Goal: Find specific page/section: Find specific page/section

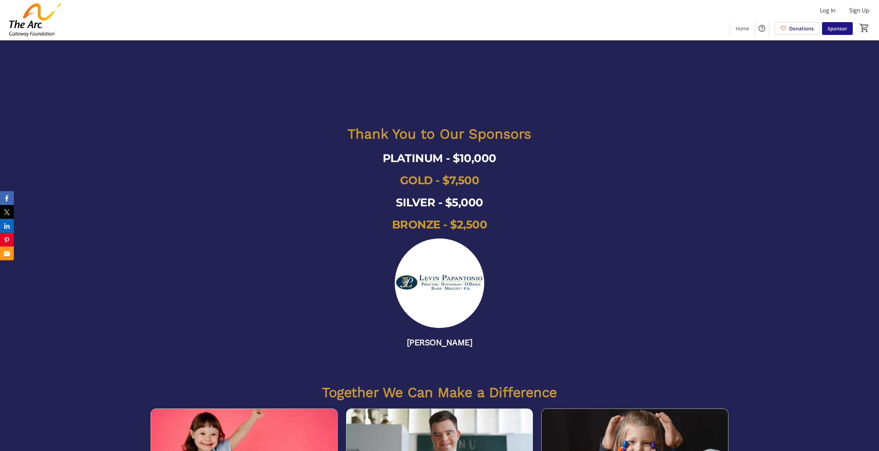
scroll to position [622, 0]
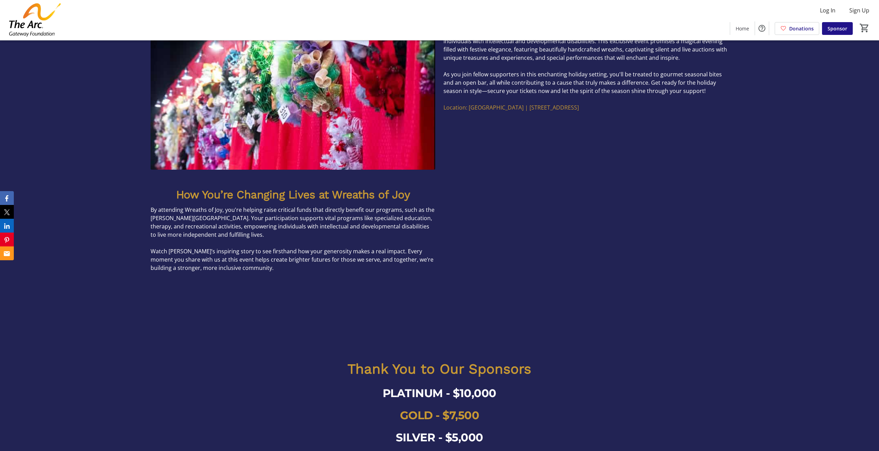
scroll to position [449, 0]
click at [784, 266] on div "How You’re Changing Lives at Wreaths of Joy By attending Wreaths of Joy, you're…" at bounding box center [439, 265] width 879 height 172
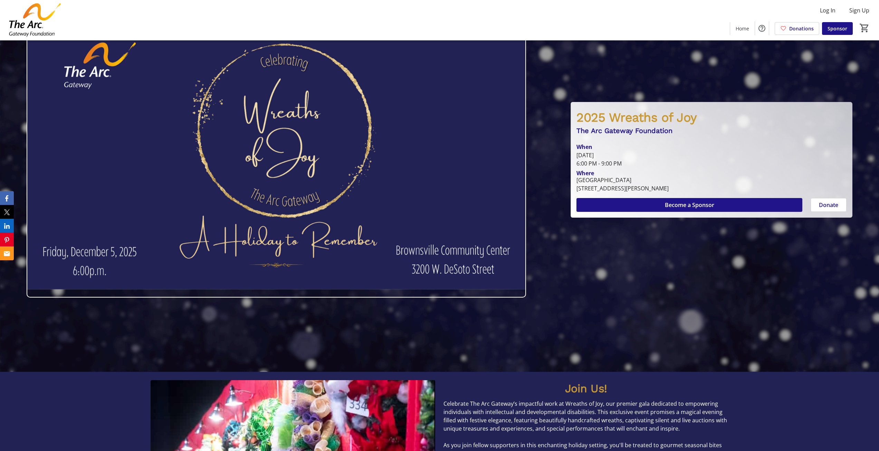
scroll to position [0, 0]
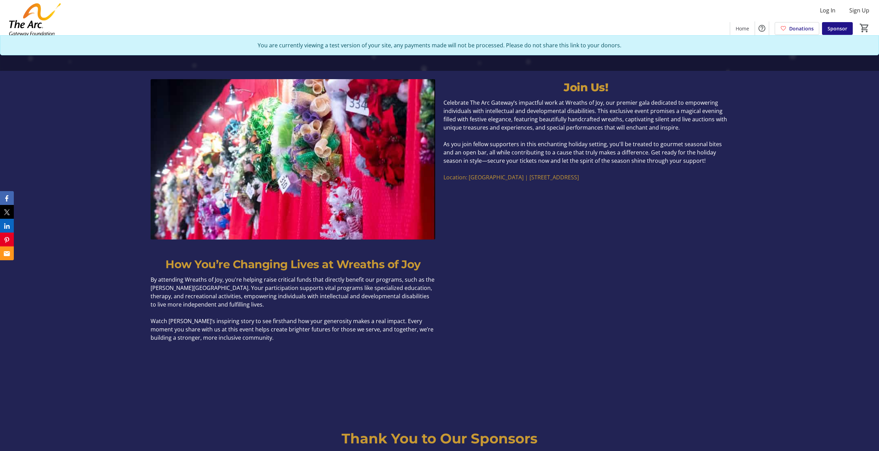
scroll to position [449, 0]
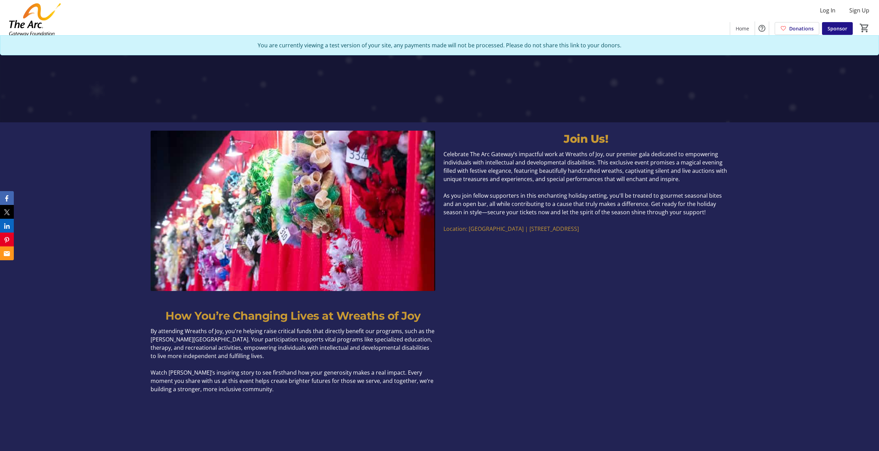
scroll to position [345, 0]
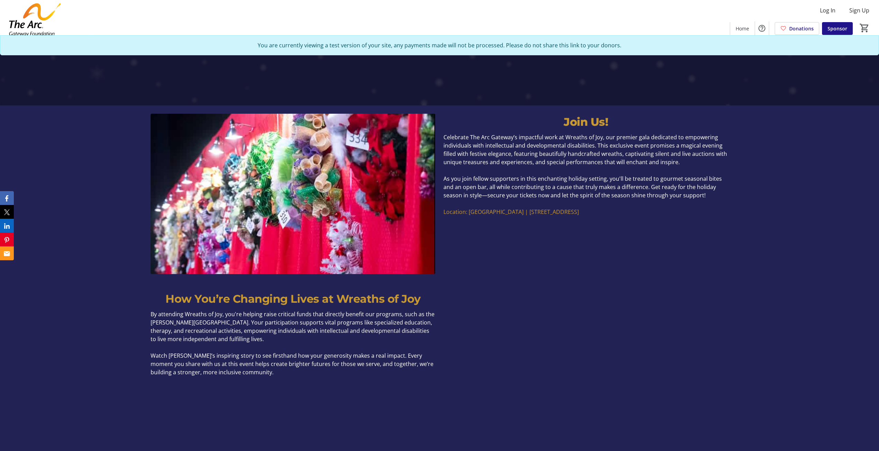
click at [757, 211] on div "Join Us! Celebrate The Arc Gateway’s impactful work at Wreaths of Joy, our prem…" at bounding box center [439, 193] width 879 height 177
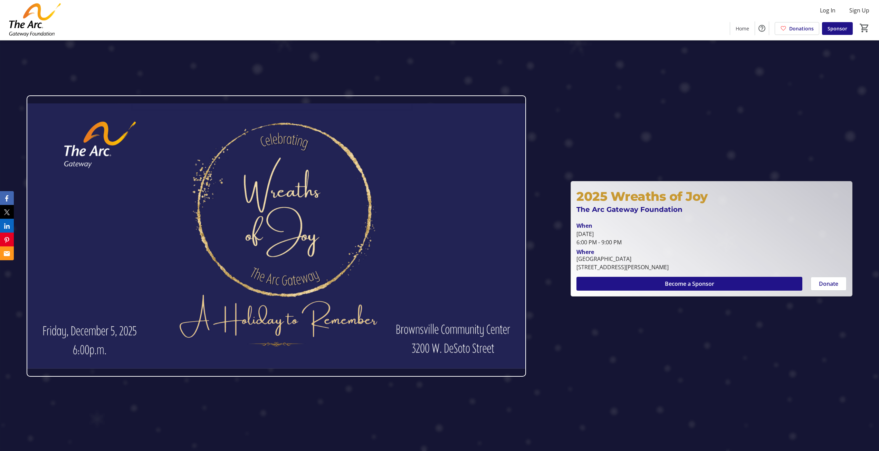
drag, startPoint x: 576, startPoint y: 267, endPoint x: 701, endPoint y: 268, distance: 124.4
click at [673, 268] on div "Brownsville Community Center 3200 West De Soto Street, Pensacola, FL 32505" at bounding box center [622, 263] width 101 height 17
